Goal: Find specific page/section

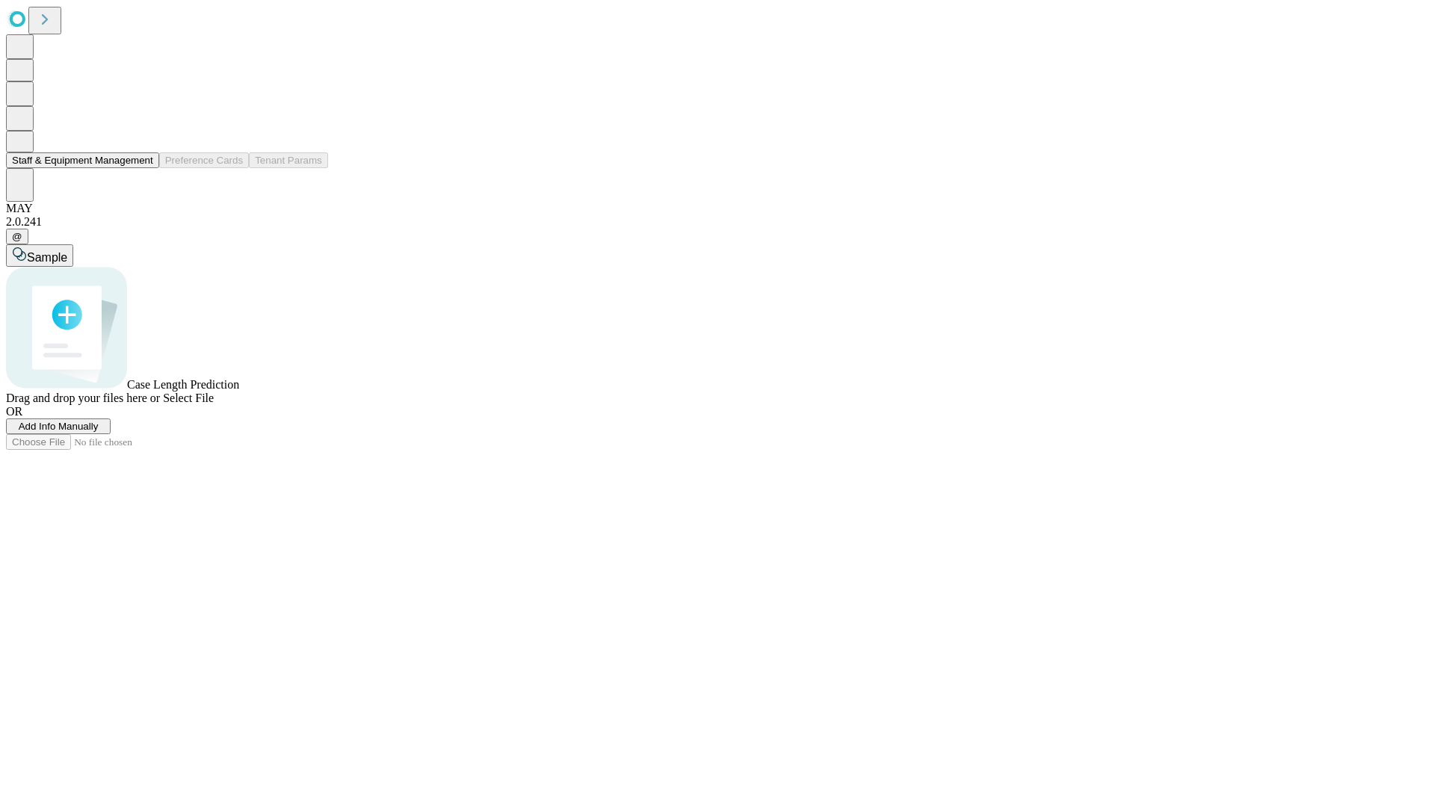
click at [143, 168] on button "Staff & Equipment Management" at bounding box center [82, 160] width 153 height 16
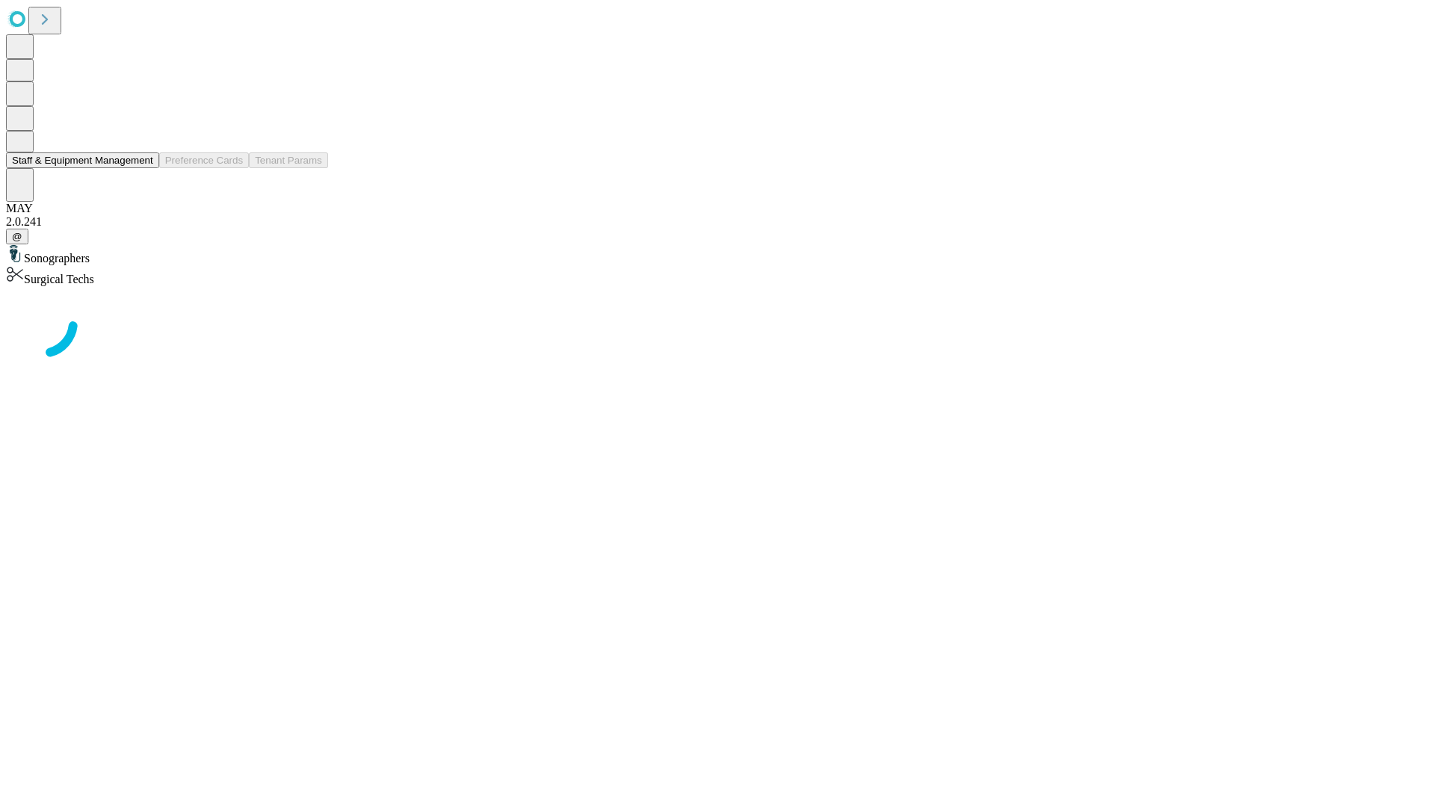
click at [143, 168] on button "Staff & Equipment Management" at bounding box center [82, 160] width 153 height 16
